Goal: Information Seeking & Learning: Learn about a topic

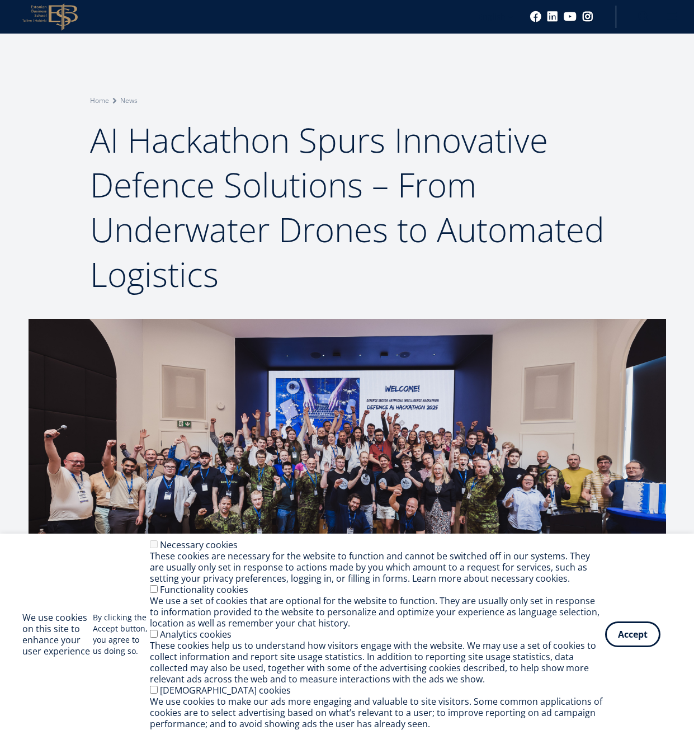
scroll to position [1141, 0]
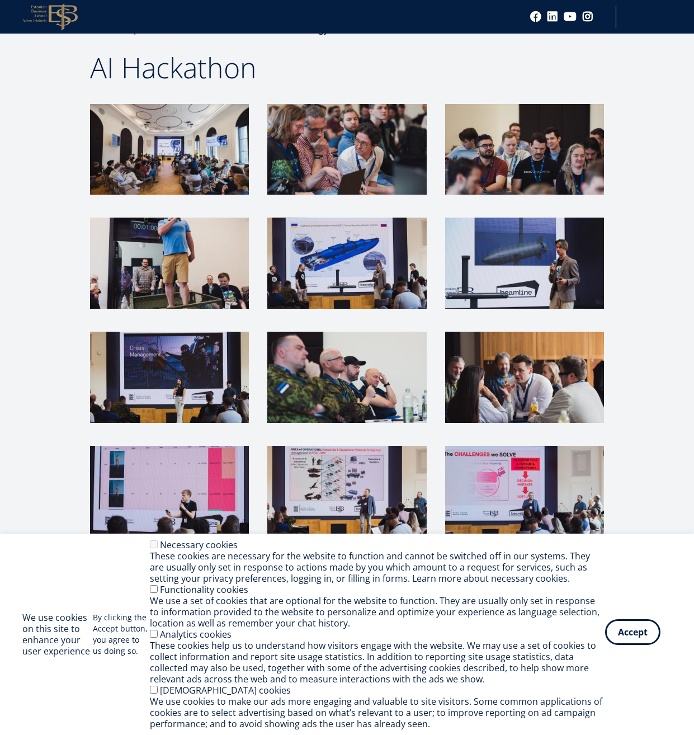
click at [640, 635] on button "Accept" at bounding box center [632, 632] width 55 height 26
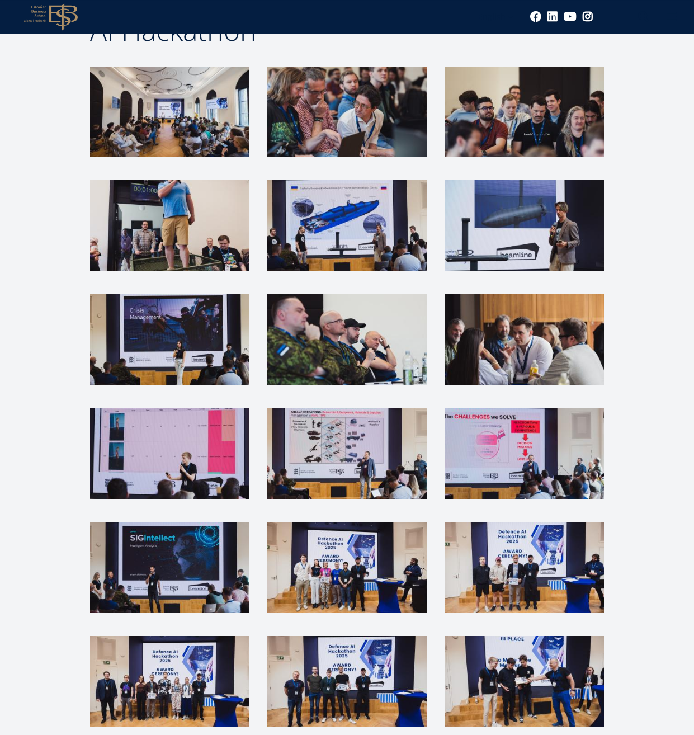
scroll to position [1084, 0]
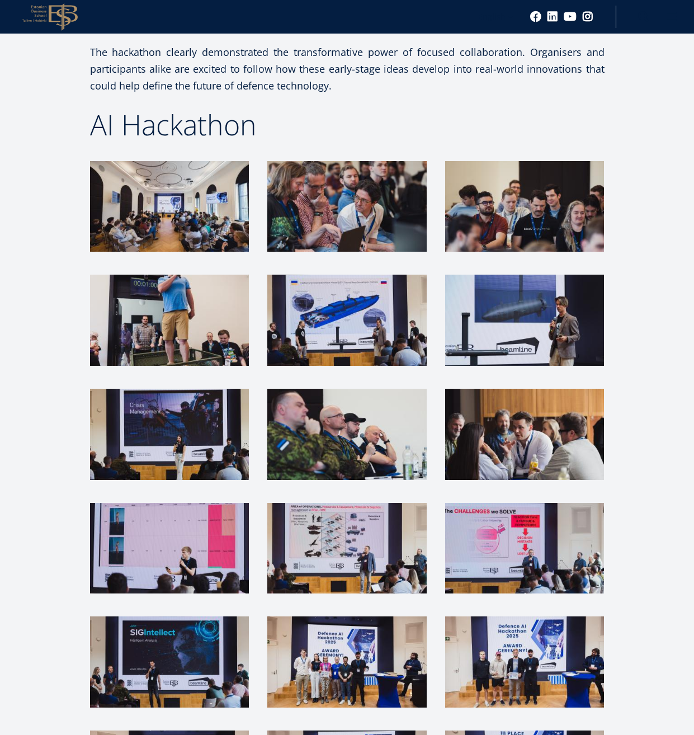
click at [312, 299] on img at bounding box center [346, 320] width 159 height 91
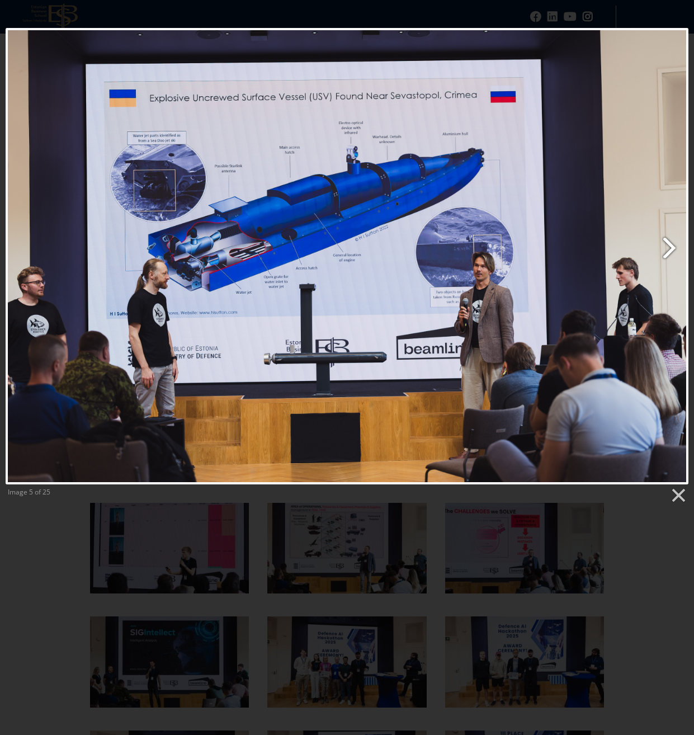
click at [667, 249] on link "Next image" at bounding box center [470, 256] width 437 height 457
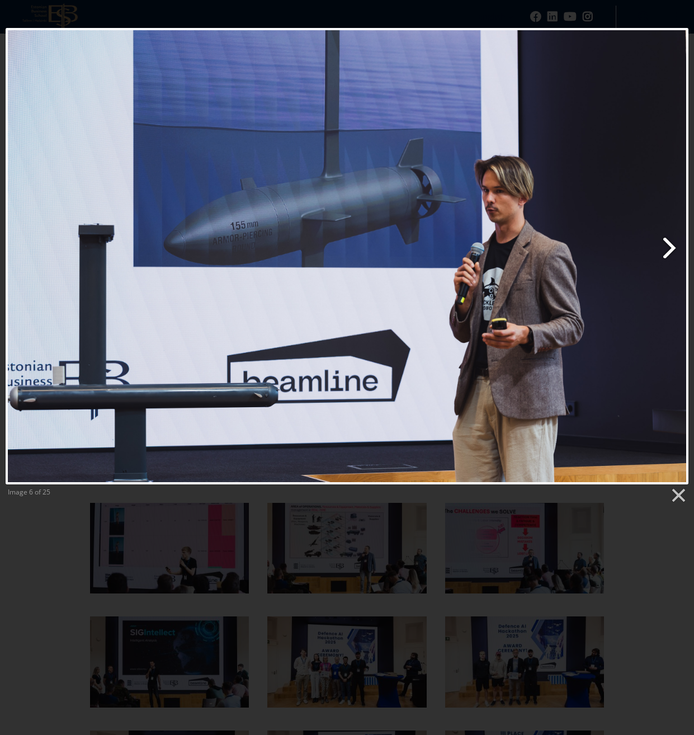
click at [667, 249] on link "Next image" at bounding box center [470, 256] width 437 height 457
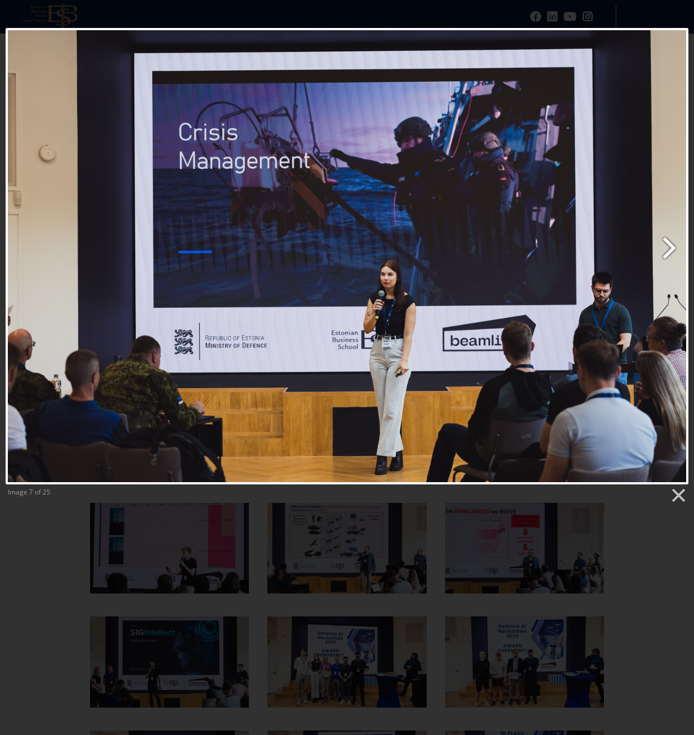
click at [667, 249] on link "Next image" at bounding box center [470, 256] width 437 height 457
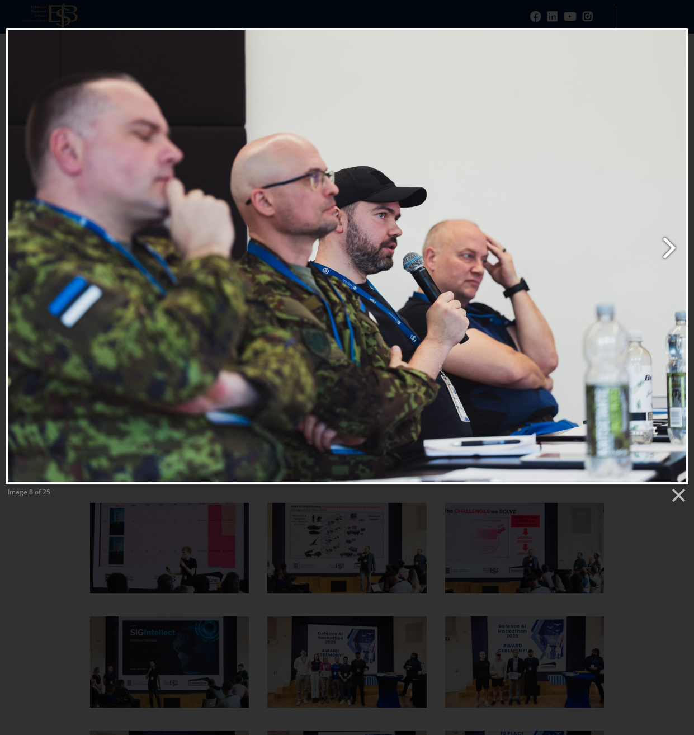
click at [667, 249] on link "Next image" at bounding box center [470, 256] width 437 height 457
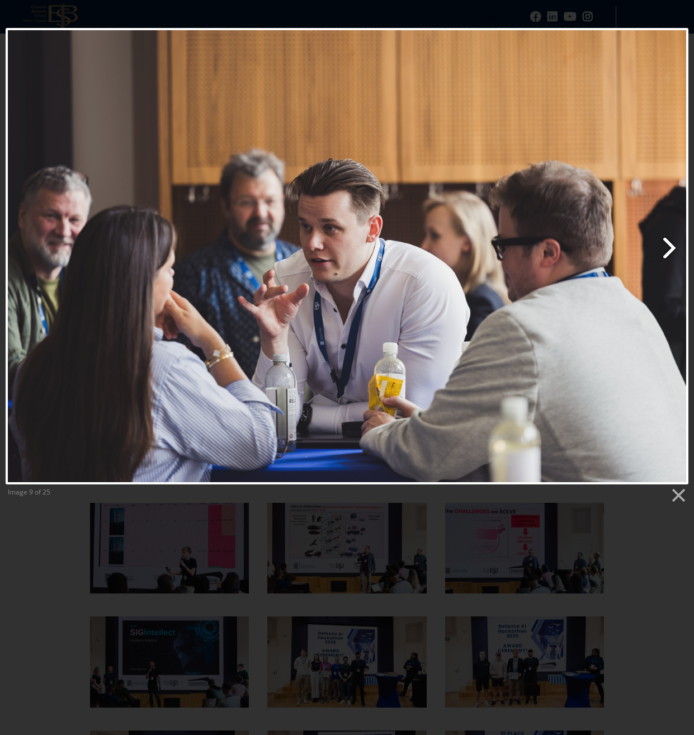
click at [667, 249] on link "Next image" at bounding box center [470, 256] width 437 height 457
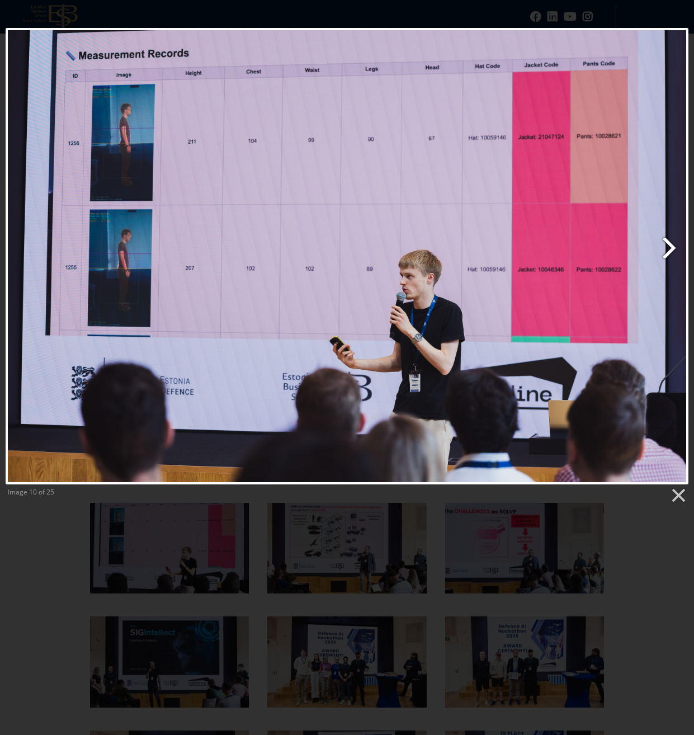
click at [667, 249] on link "Next image" at bounding box center [470, 256] width 437 height 457
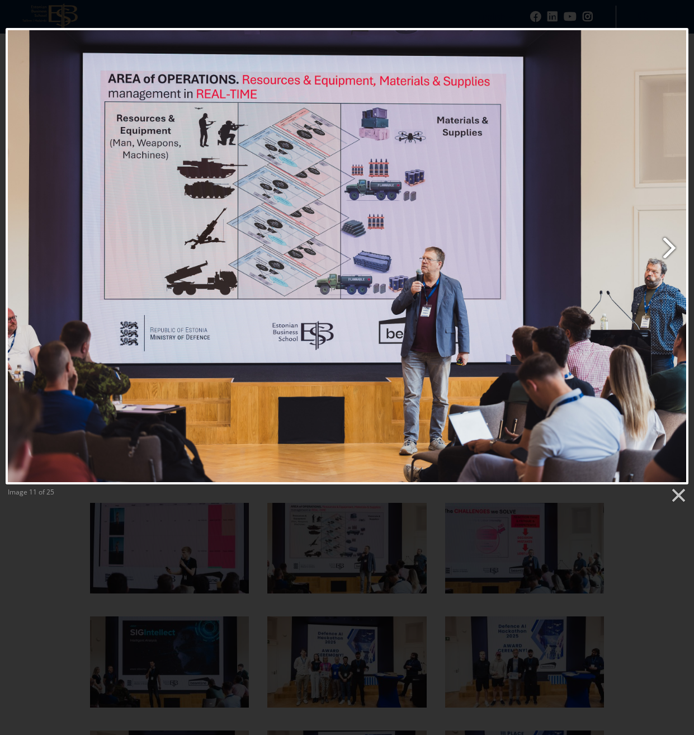
click at [667, 249] on link "Next image" at bounding box center [470, 256] width 437 height 457
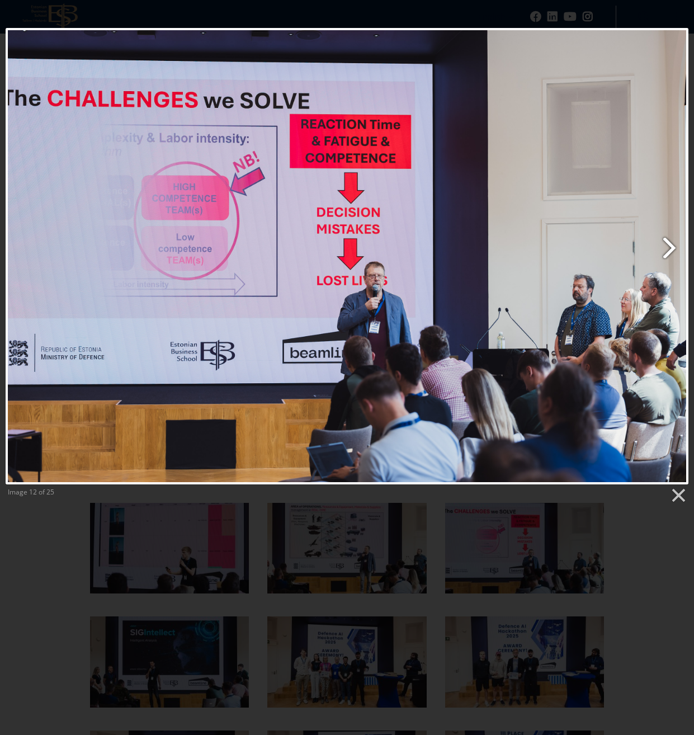
click at [667, 249] on link "Next image" at bounding box center [470, 256] width 437 height 457
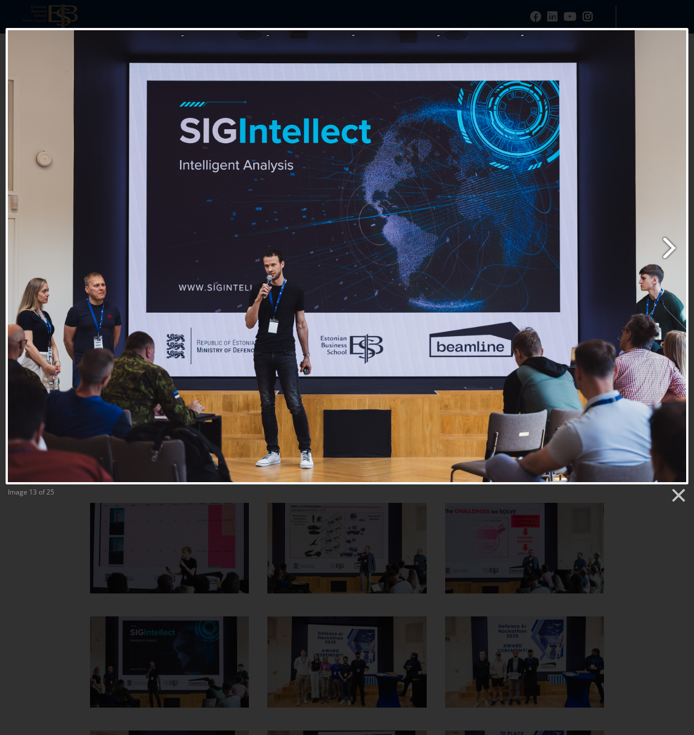
click at [667, 249] on link "Next image" at bounding box center [470, 256] width 437 height 457
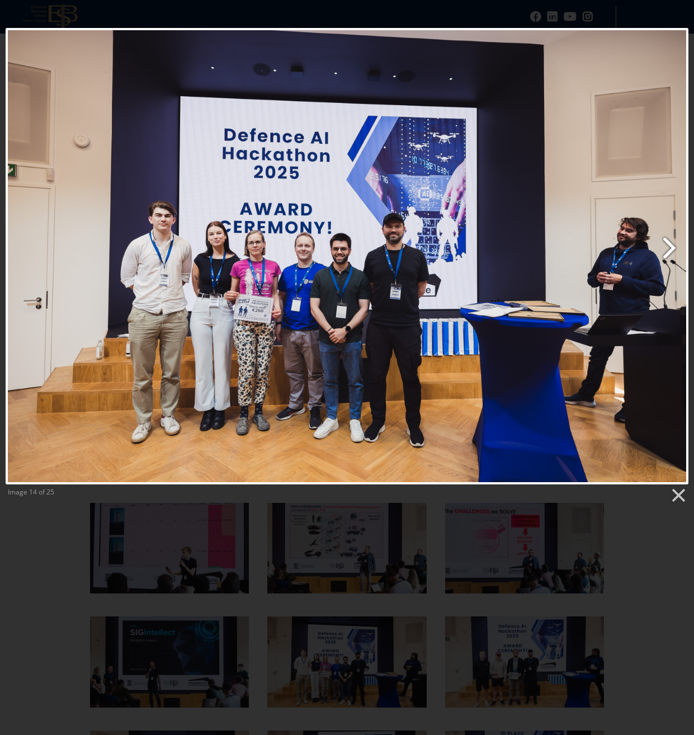
click at [667, 249] on link "Next image" at bounding box center [470, 256] width 437 height 457
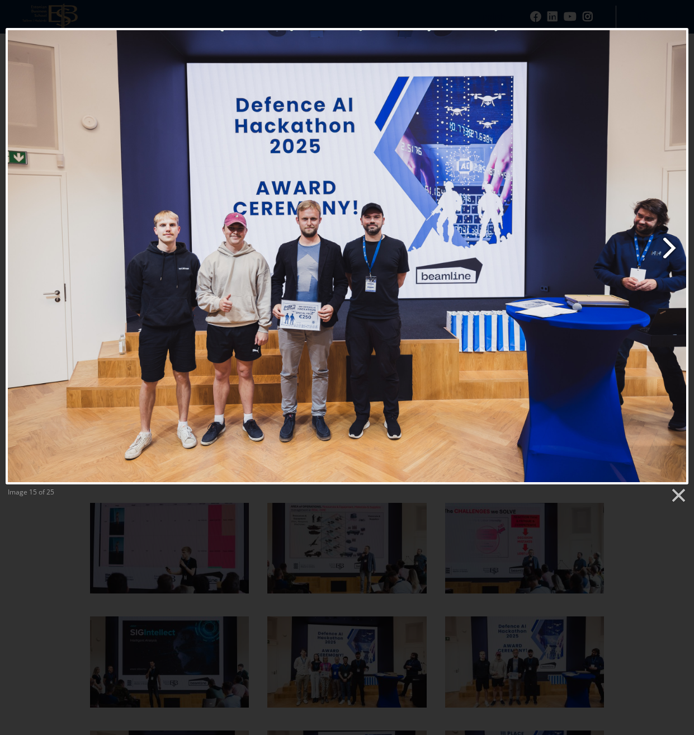
click at [667, 249] on link "Next image" at bounding box center [470, 256] width 437 height 457
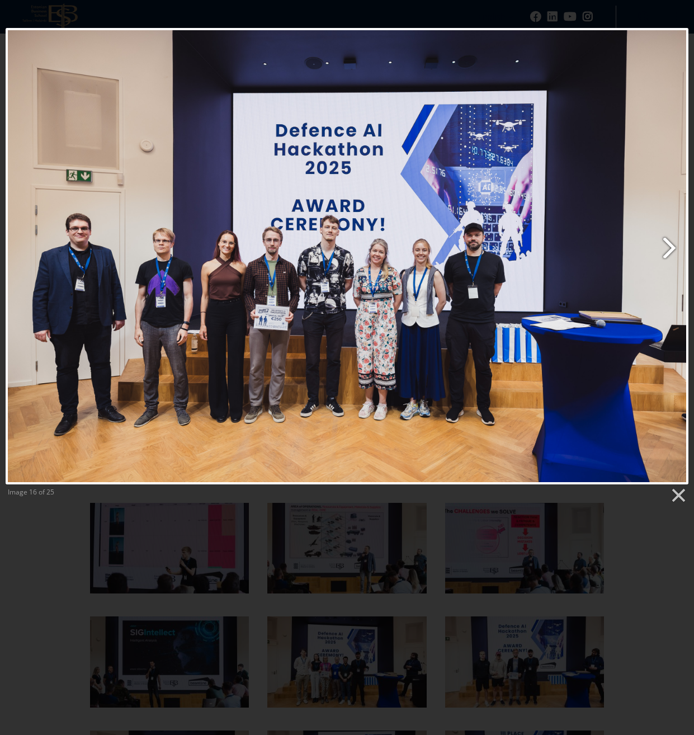
click at [667, 249] on link "Next image" at bounding box center [470, 256] width 437 height 457
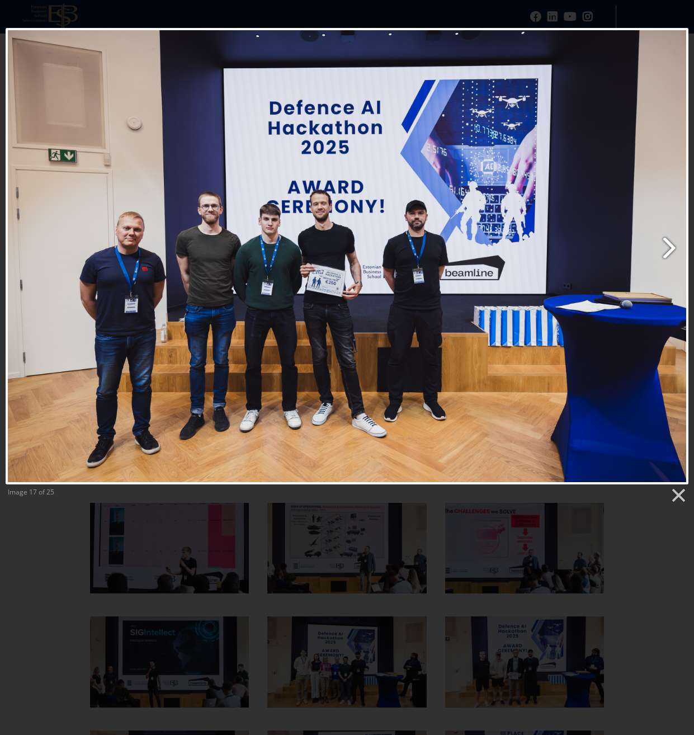
click at [667, 249] on link "Next image" at bounding box center [470, 256] width 437 height 457
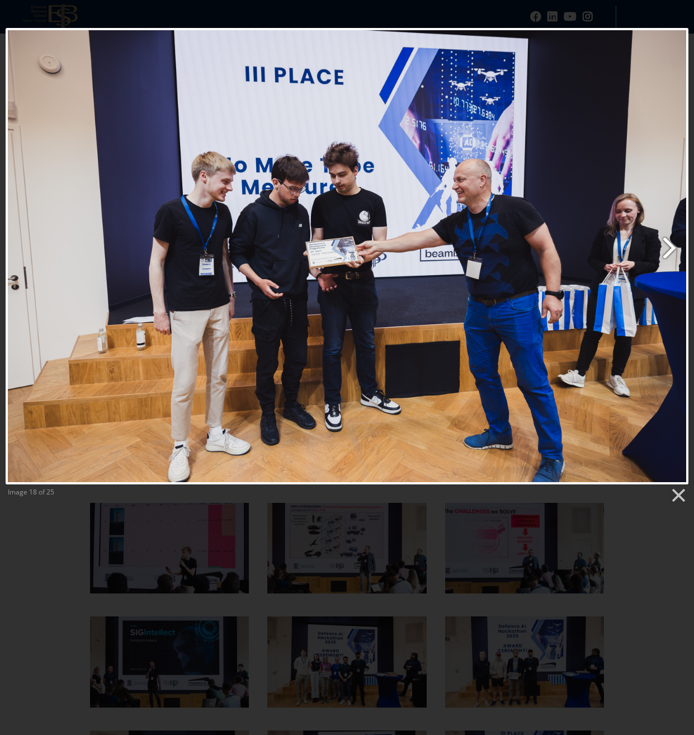
click at [667, 249] on link "Next image" at bounding box center [470, 256] width 437 height 457
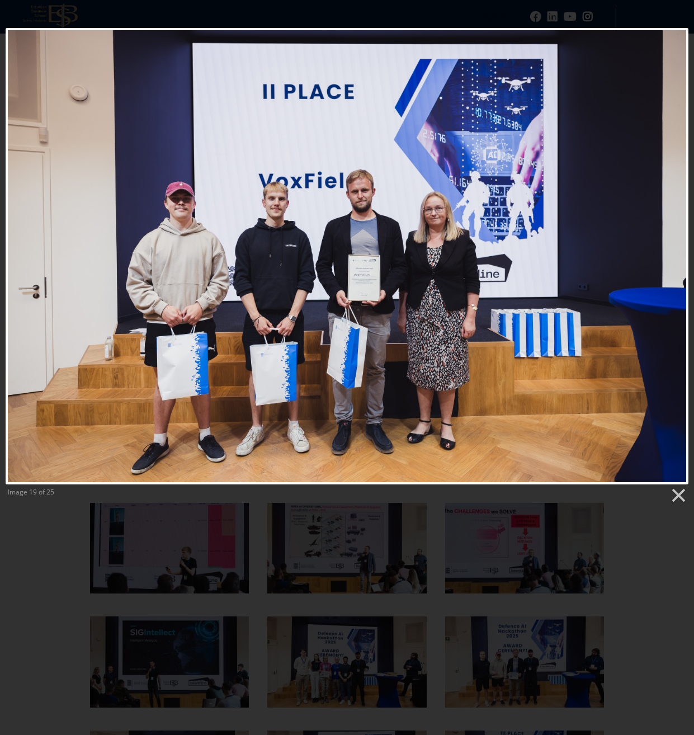
click at [649, 506] on div at bounding box center [347, 345] width 694 height 2858
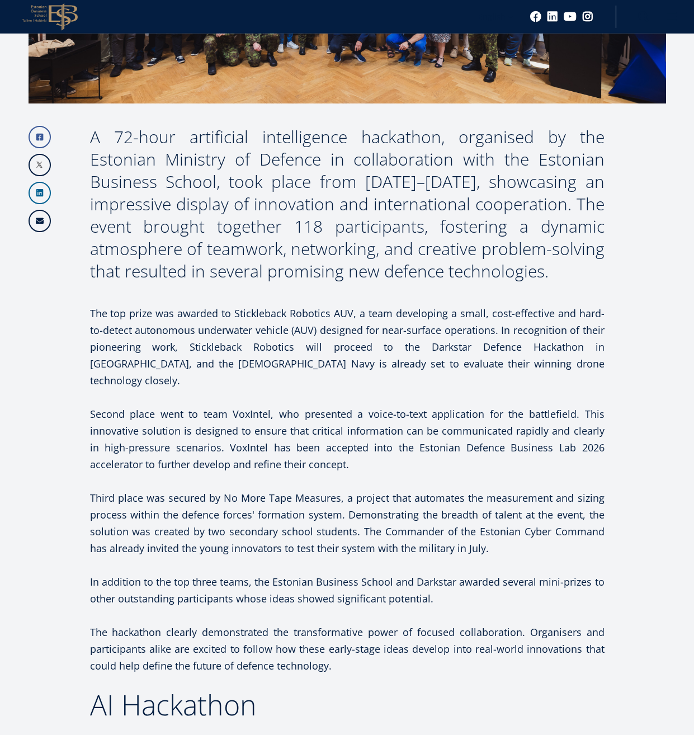
scroll to position [628, 0]
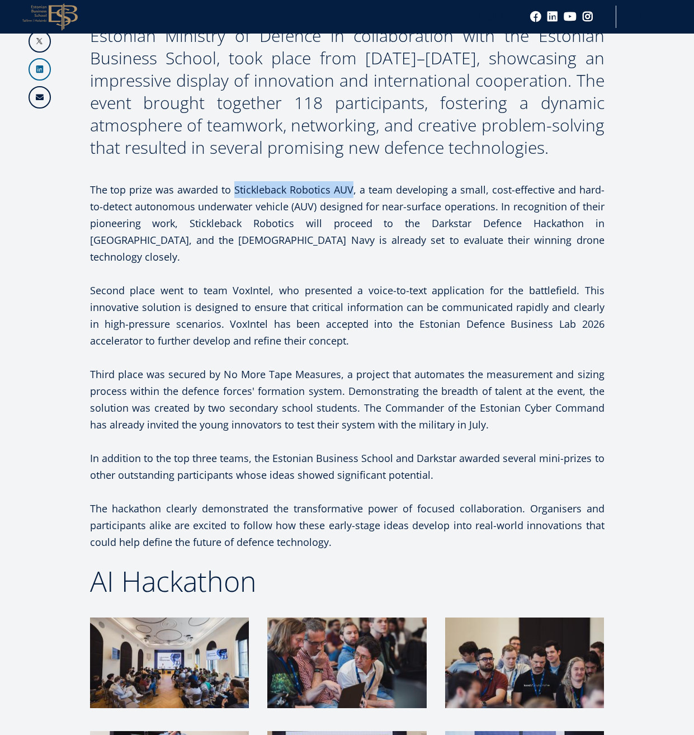
drag, startPoint x: 232, startPoint y: 186, endPoint x: 348, endPoint y: 195, distance: 116.2
click at [348, 195] on p "The top prize was awarded to Stickleback Robotics AUV, a team developing a smal…" at bounding box center [347, 223] width 515 height 84
click at [354, 265] on p at bounding box center [347, 273] width 515 height 17
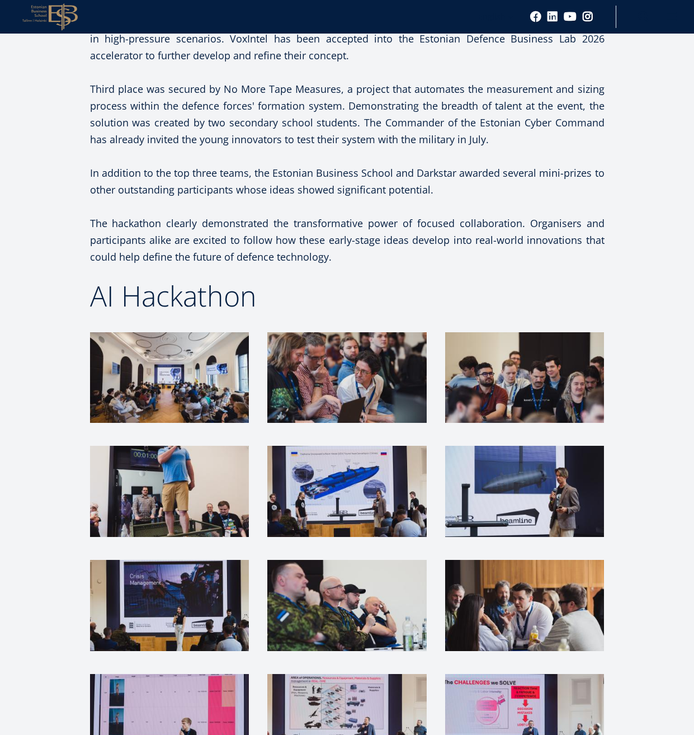
click at [178, 478] on img at bounding box center [169, 491] width 159 height 91
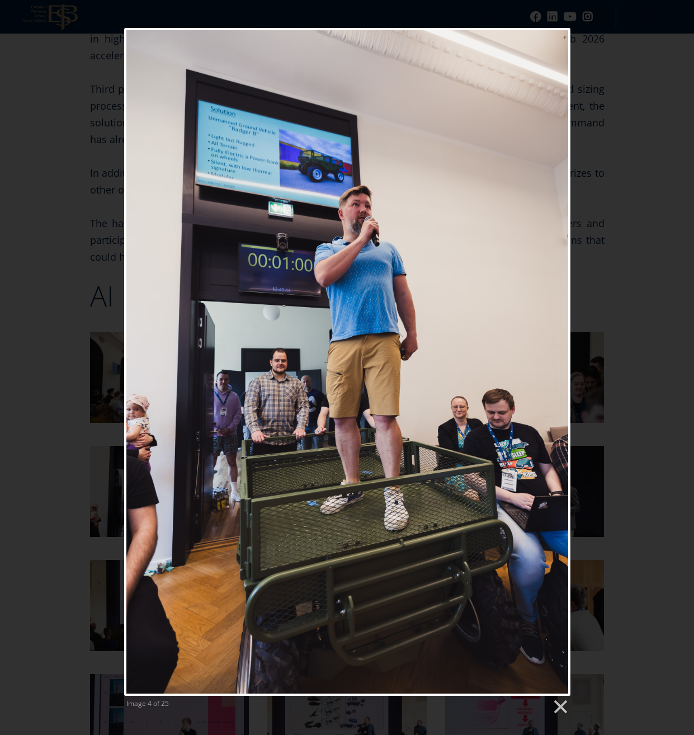
click at [633, 271] on div "Image 4 of 25" at bounding box center [347, 372] width 694 height 688
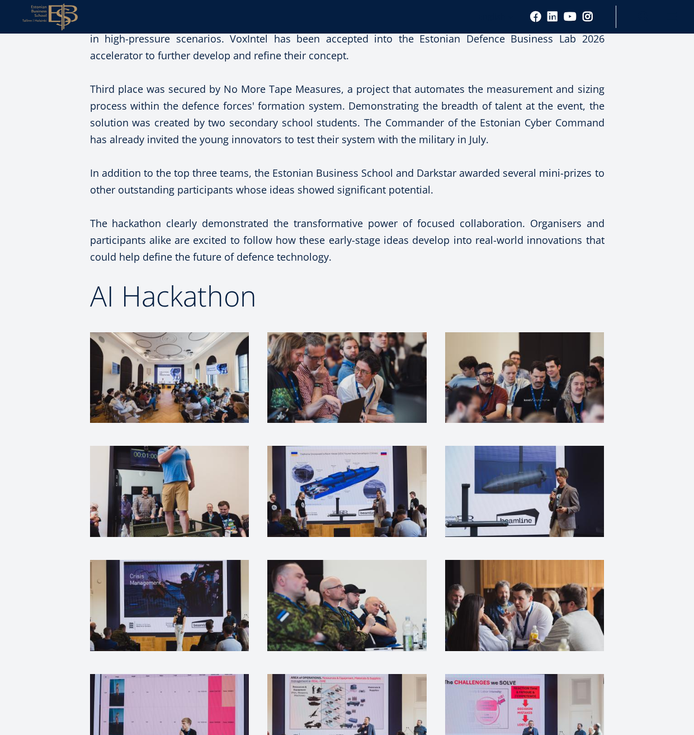
click at [213, 359] on img at bounding box center [169, 377] width 159 height 91
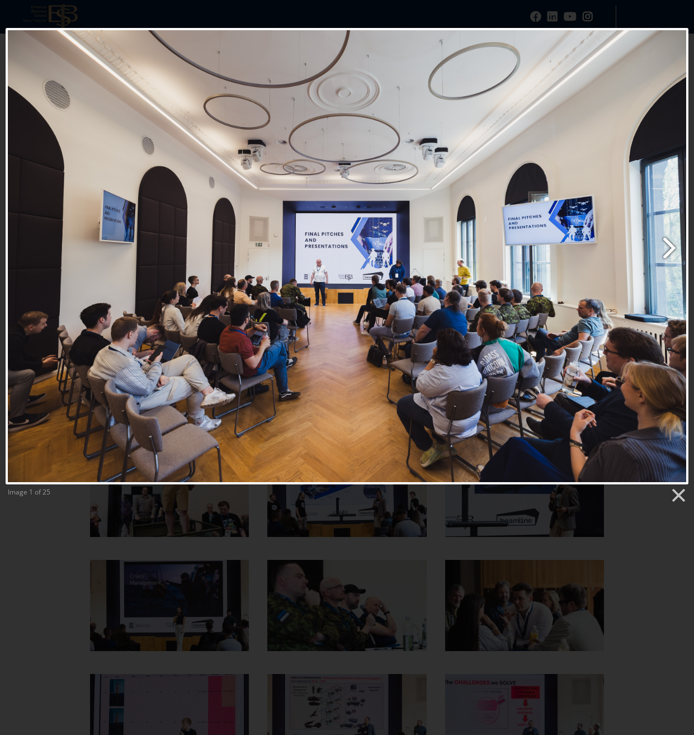
click at [668, 245] on link "Next image" at bounding box center [470, 256] width 437 height 457
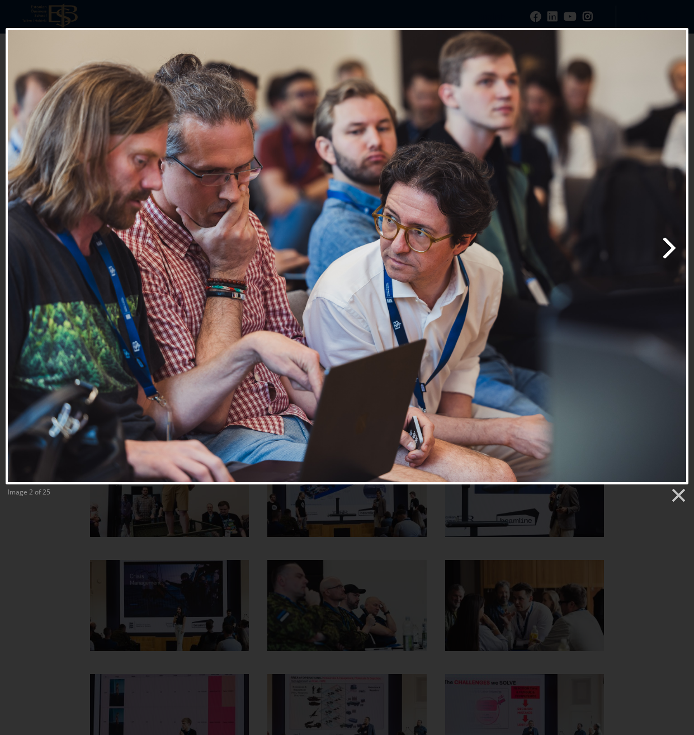
click at [668, 245] on link "Next image" at bounding box center [470, 256] width 437 height 457
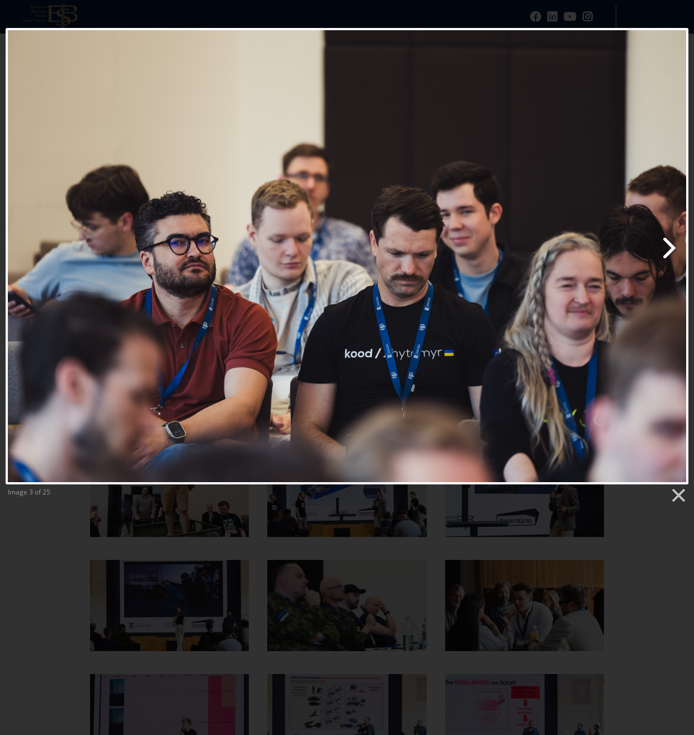
click at [668, 245] on link "Next image" at bounding box center [470, 256] width 437 height 457
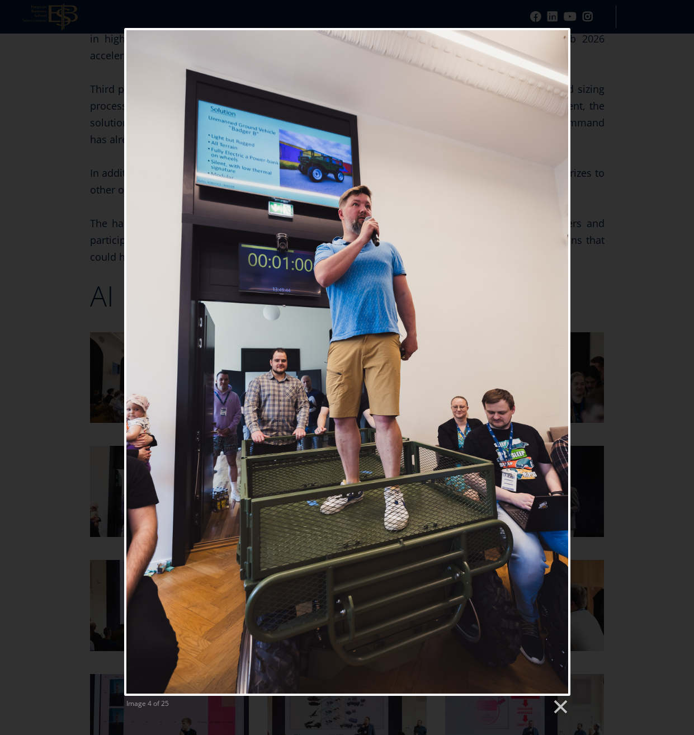
click at [668, 248] on div "Image 4 of 25" at bounding box center [347, 372] width 694 height 688
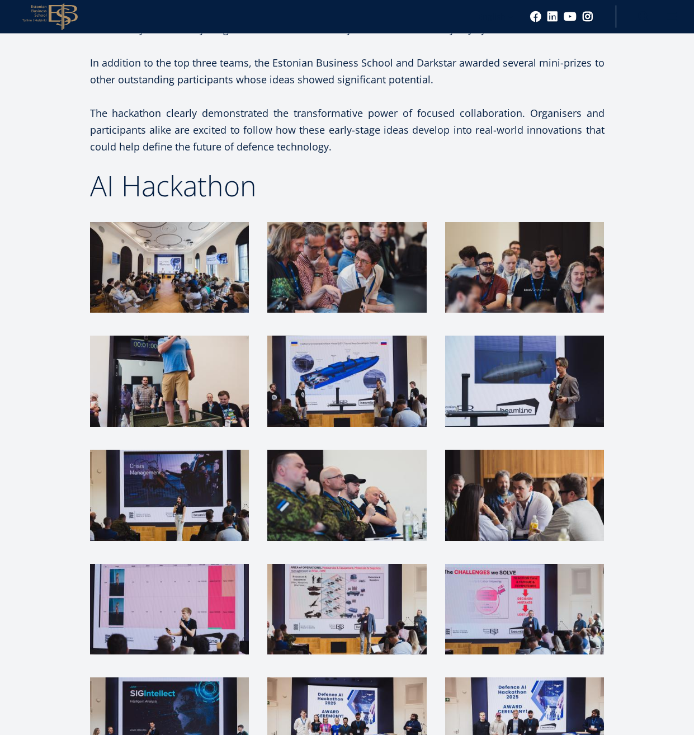
scroll to position [1027, 0]
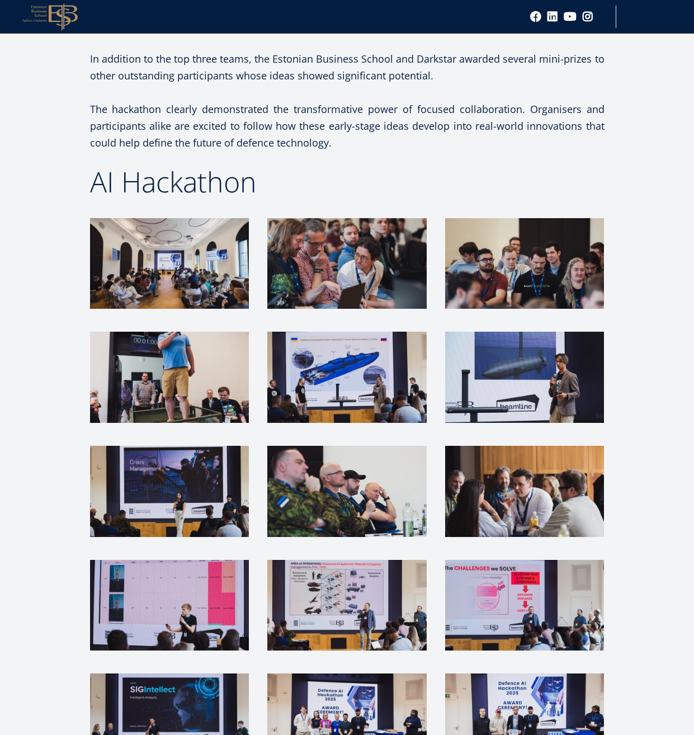
click at [365, 365] on img at bounding box center [346, 377] width 159 height 91
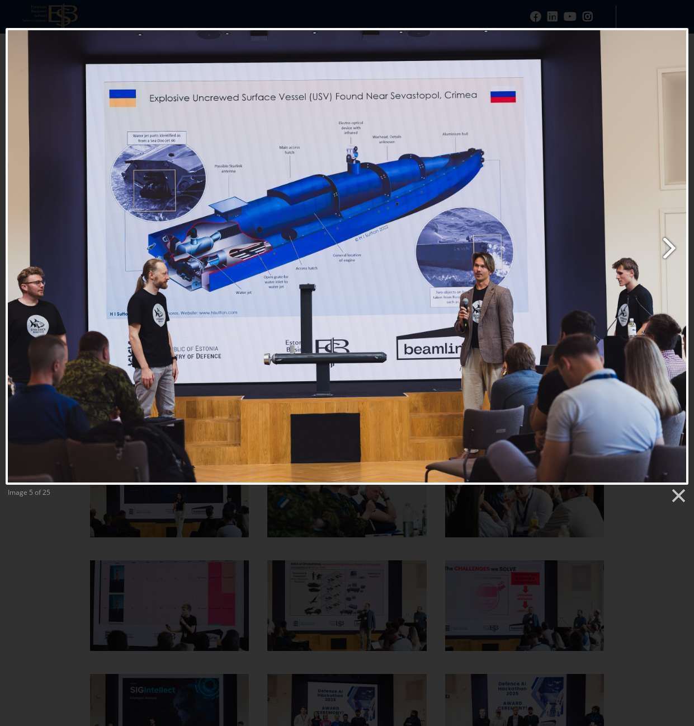
click at [667, 252] on link "Next image" at bounding box center [470, 256] width 437 height 457
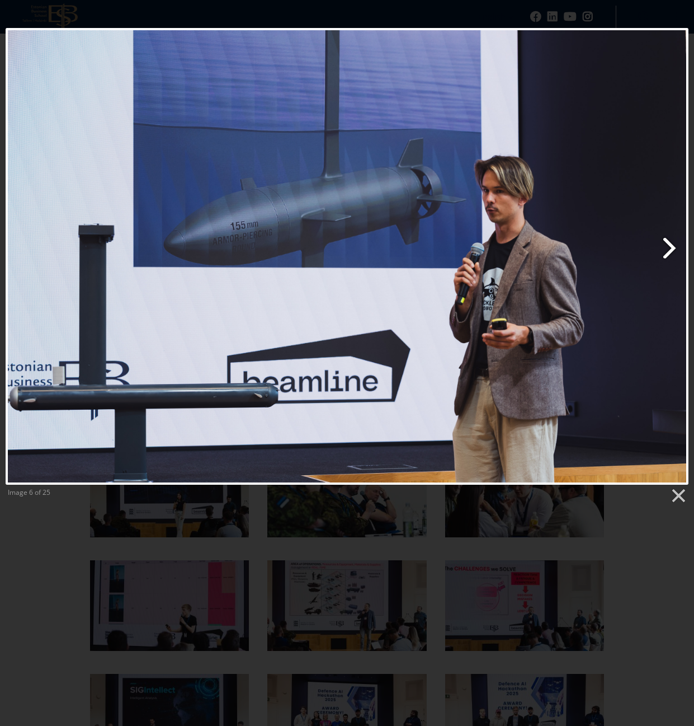
click at [667, 252] on link "Next image" at bounding box center [470, 256] width 437 height 457
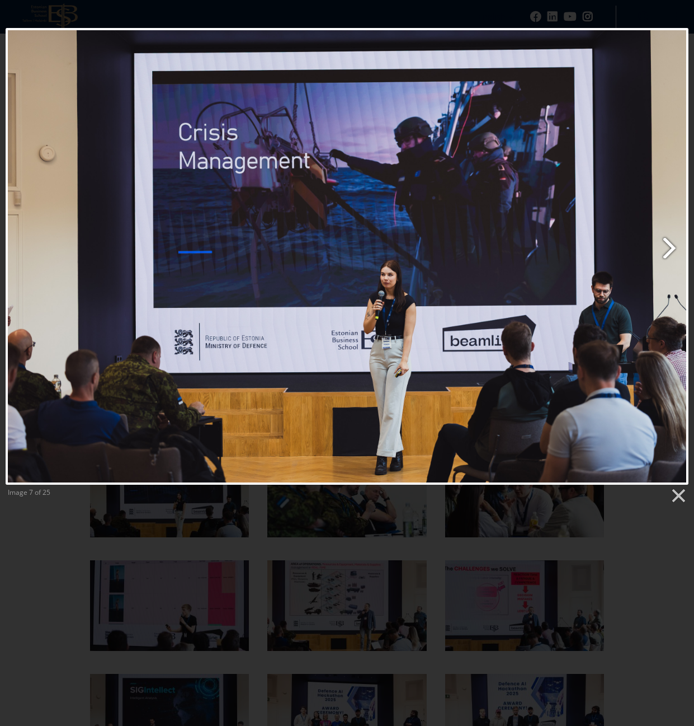
click at [667, 252] on link "Next image" at bounding box center [470, 256] width 437 height 457
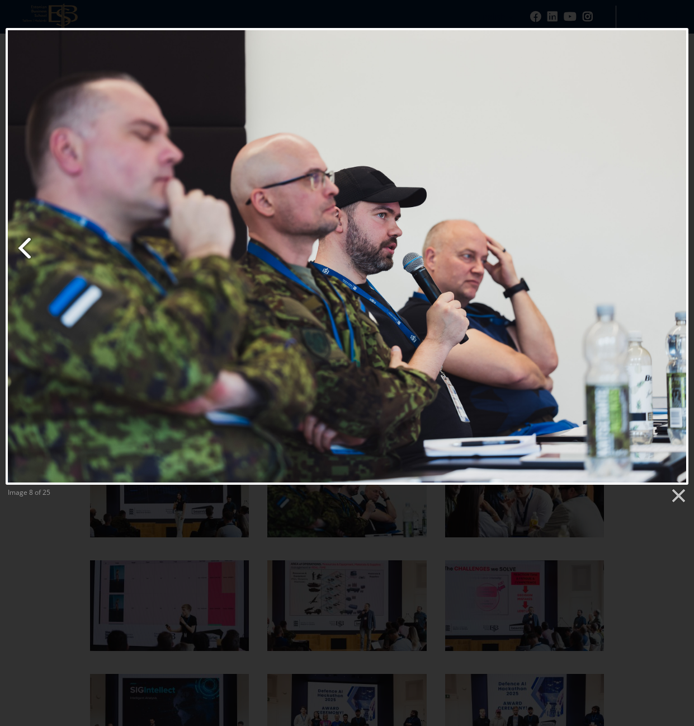
click at [27, 248] on link "Previous image" at bounding box center [122, 256] width 232 height 457
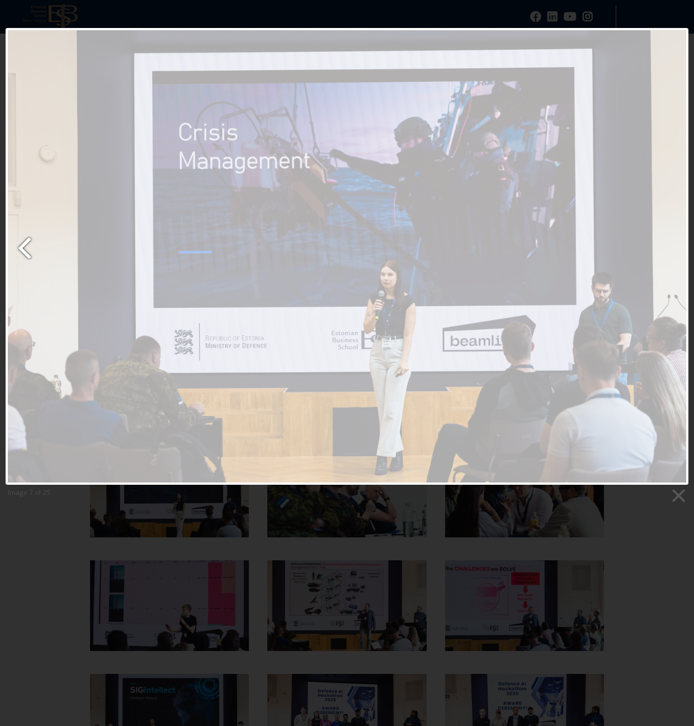
click at [27, 248] on link "Previous image" at bounding box center [122, 256] width 232 height 457
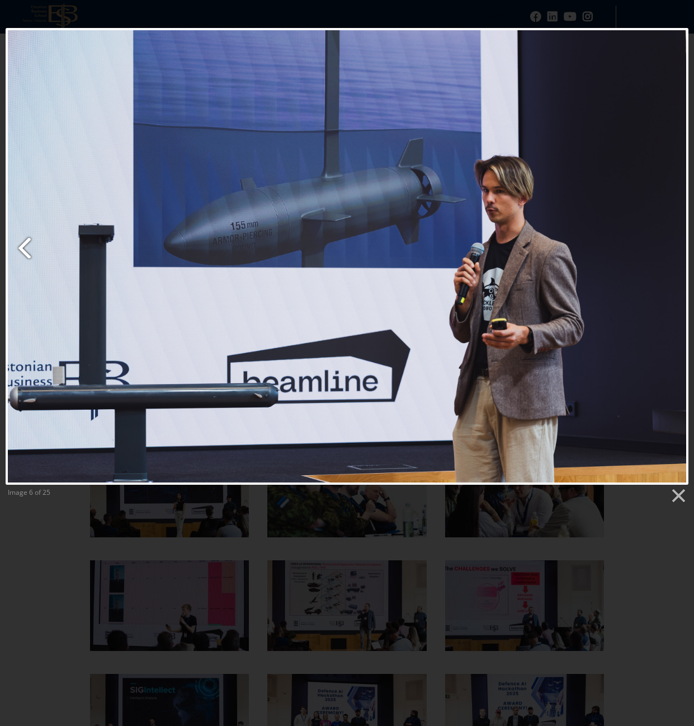
click at [27, 248] on link "Previous image" at bounding box center [122, 256] width 232 height 457
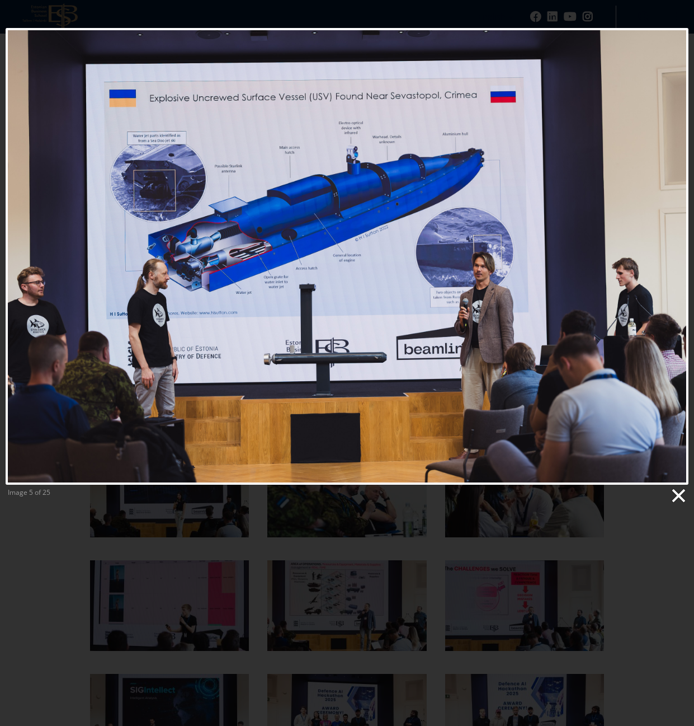
click at [679, 491] on link at bounding box center [678, 495] width 17 height 17
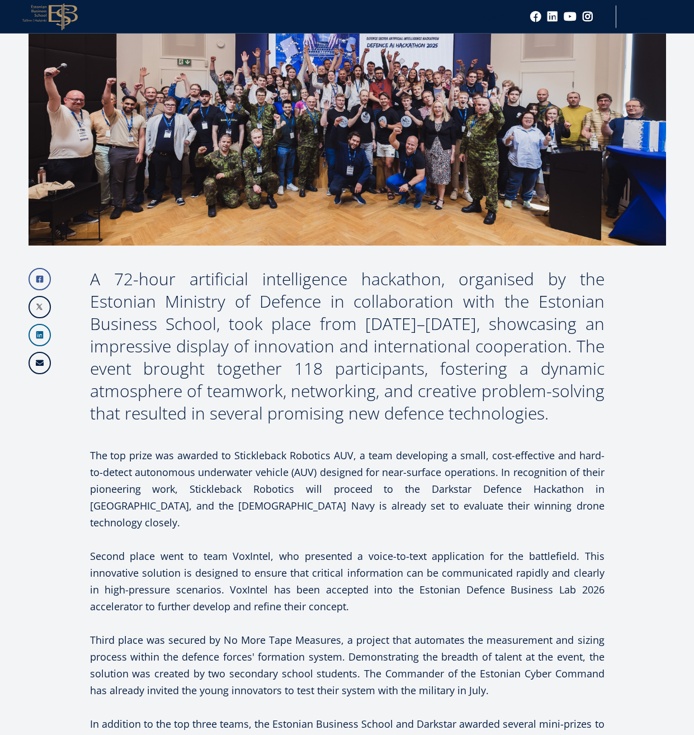
scroll to position [321, 0]
